Goal: Information Seeking & Learning: Learn about a topic

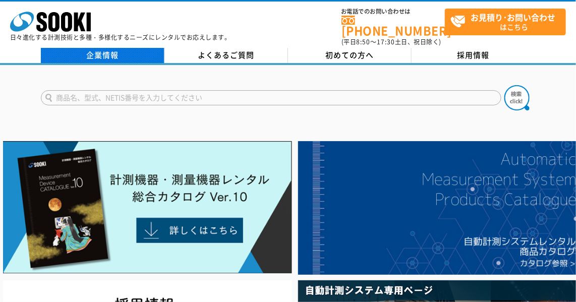
click at [92, 48] on link "企業情報" at bounding box center [103, 55] width 124 height 15
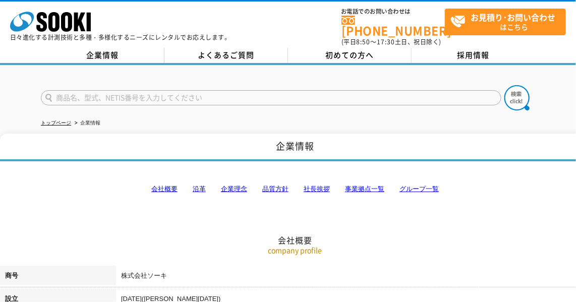
click at [316, 185] on link "社長挨拶" at bounding box center [317, 189] width 26 height 8
click at [53, 120] on link "トップページ" at bounding box center [56, 123] width 30 height 6
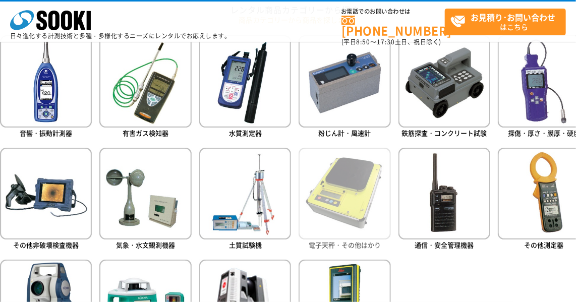
scroll to position [504, 0]
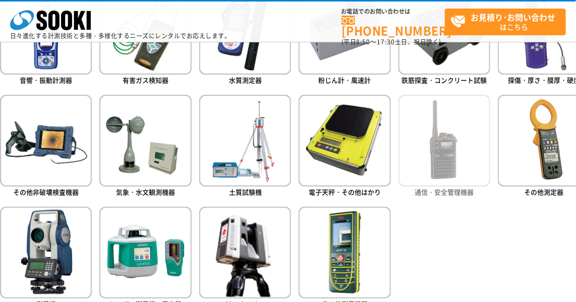
click at [443, 158] on img at bounding box center [445, 141] width 92 height 92
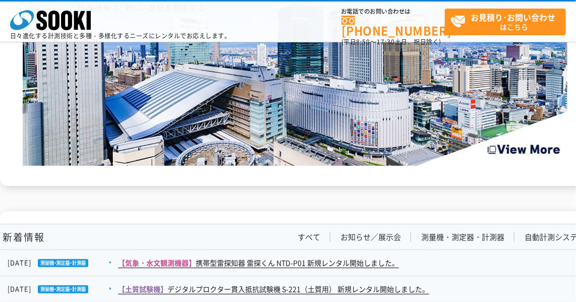
scroll to position [1502, 0]
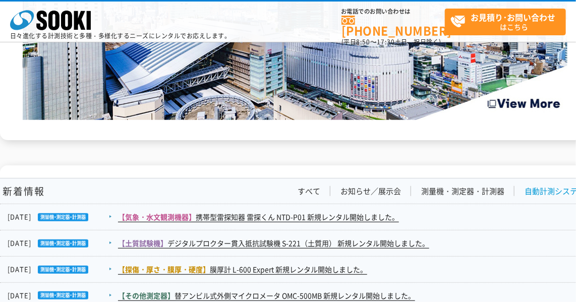
click at [533, 188] on link "自動計測システム" at bounding box center [555, 191] width 61 height 11
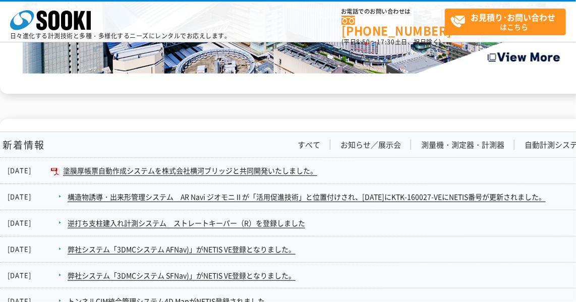
scroll to position [1548, 0]
click at [310, 141] on link "すべて" at bounding box center [309, 145] width 23 height 11
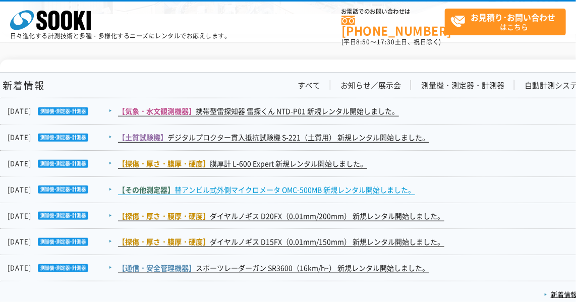
scroll to position [1594, 0]
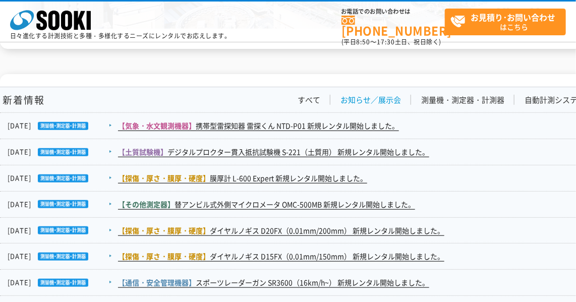
click at [371, 98] on link "お知らせ／展示会" at bounding box center [371, 100] width 61 height 11
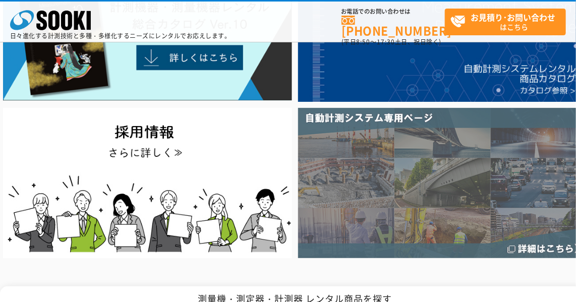
scroll to position [0, 0]
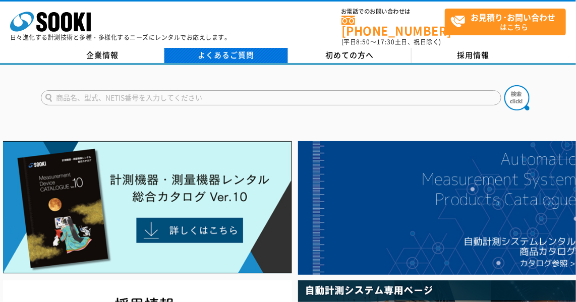
click at [235, 51] on link "よくあるご質問" at bounding box center [226, 55] width 124 height 15
click at [235, 50] on link "よくあるご質問" at bounding box center [226, 55] width 124 height 15
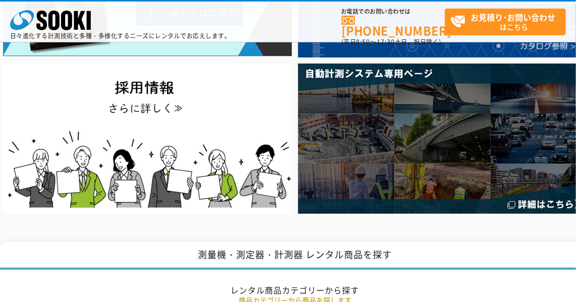
scroll to position [183, 0]
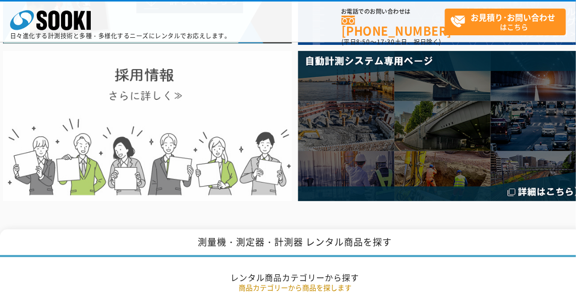
click at [168, 91] on img at bounding box center [147, 126] width 289 height 150
